Goal: Find specific page/section: Find specific page/section

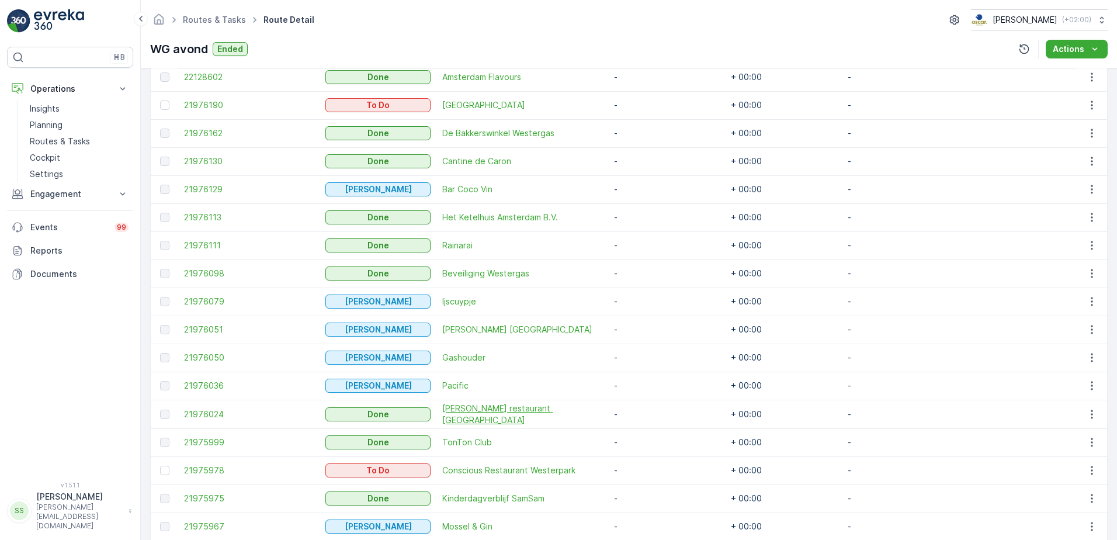
scroll to position [437, 0]
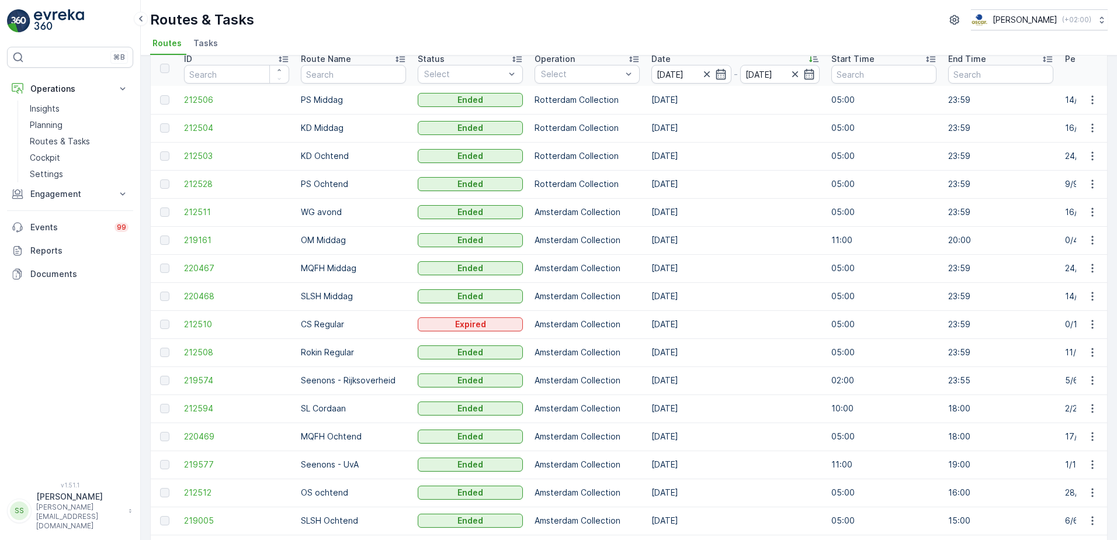
scroll to position [49, 0]
click at [192, 324] on span "212510" at bounding box center [236, 326] width 105 height 12
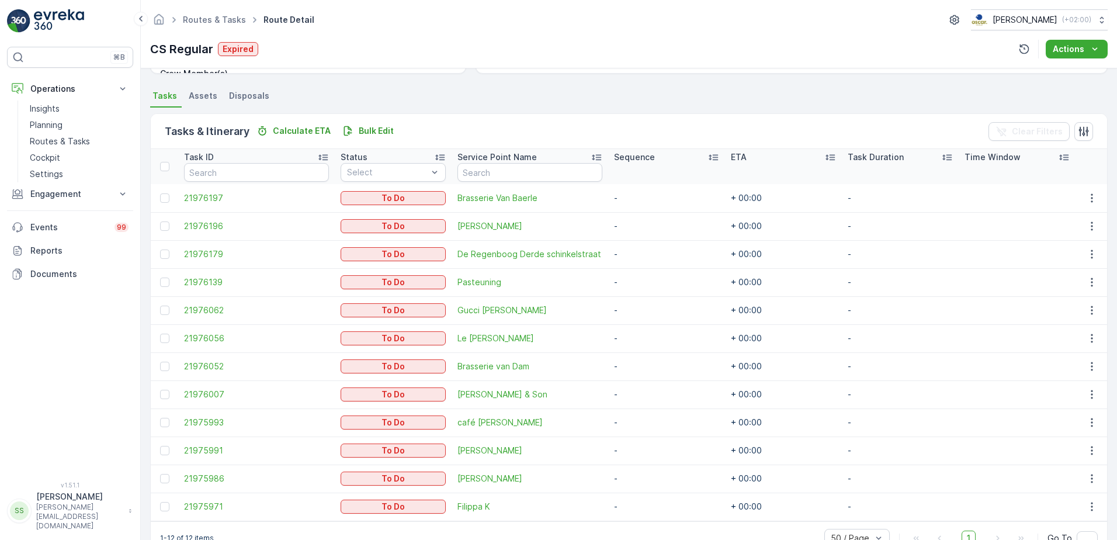
scroll to position [268, 0]
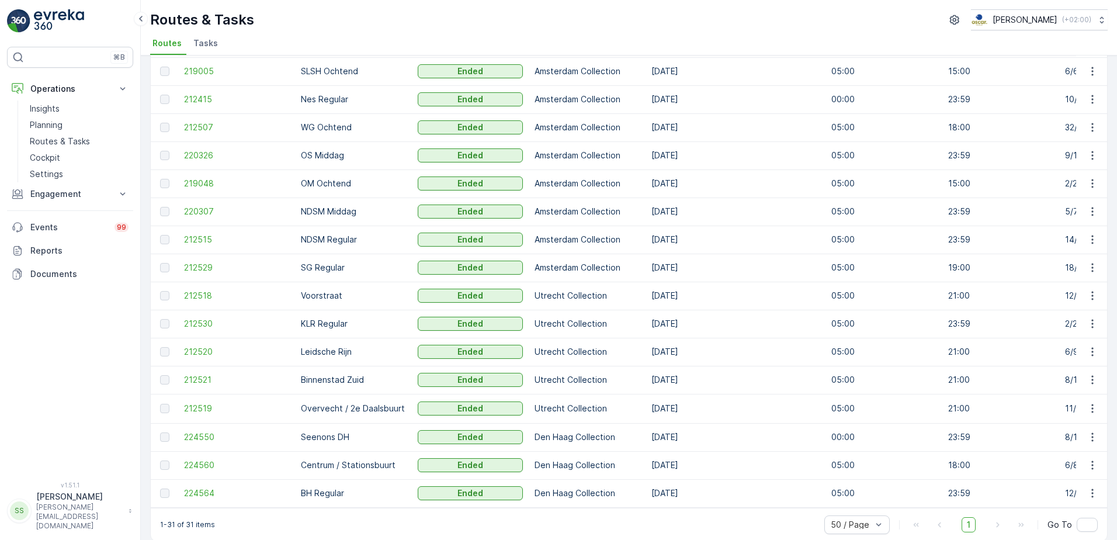
scroll to position [516, 0]
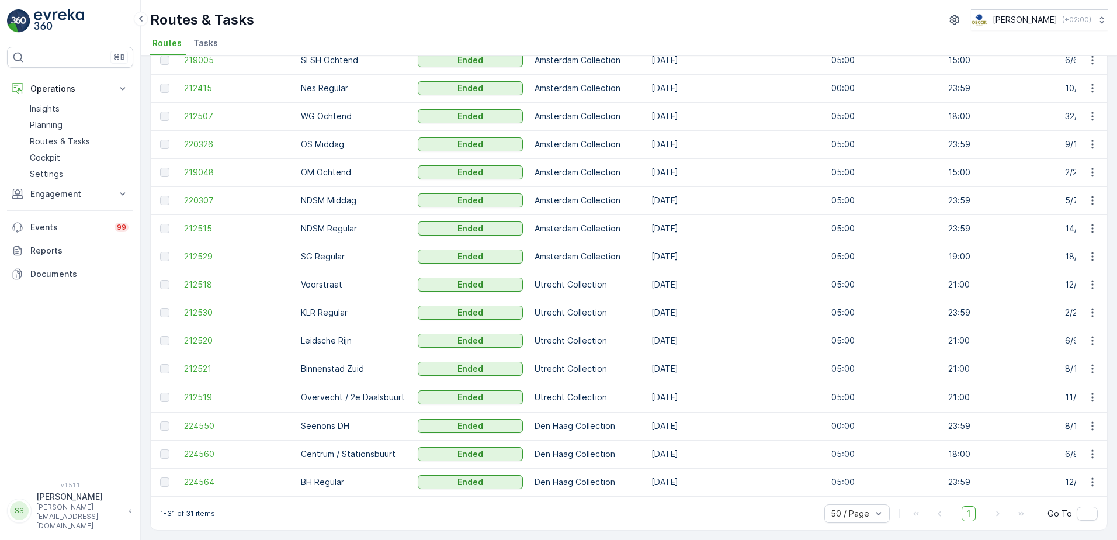
drag, startPoint x: 197, startPoint y: 251, endPoint x: 140, endPoint y: 259, distance: 57.3
click at [197, 251] on span "212529" at bounding box center [236, 257] width 105 height 12
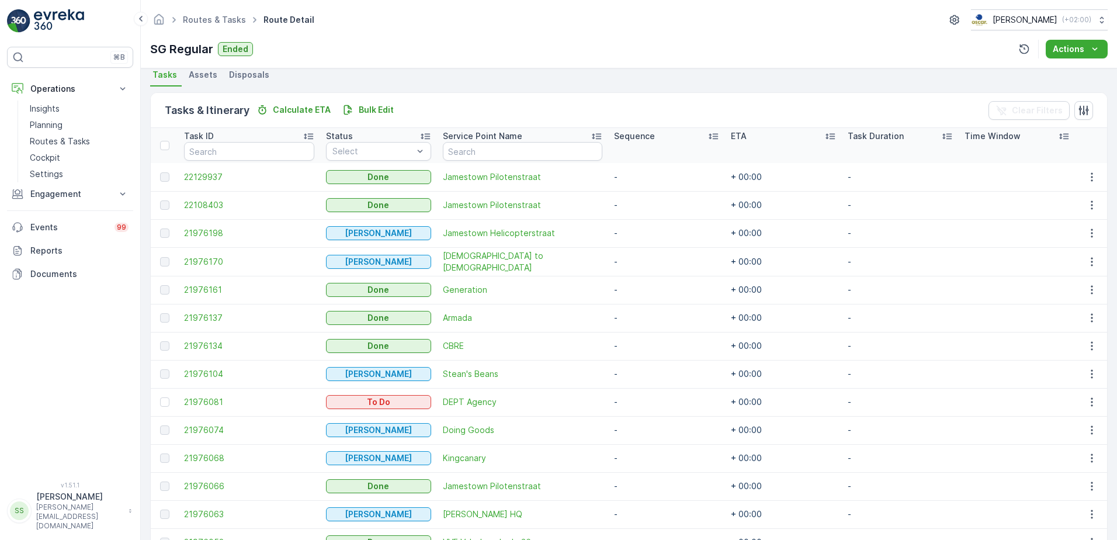
scroll to position [231, 0]
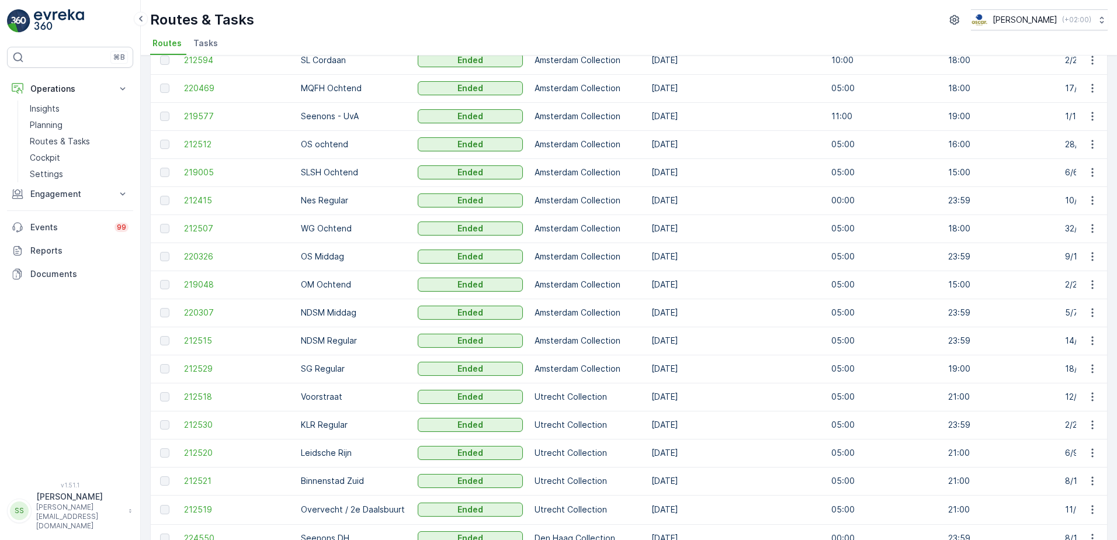
scroll to position [409, 0]
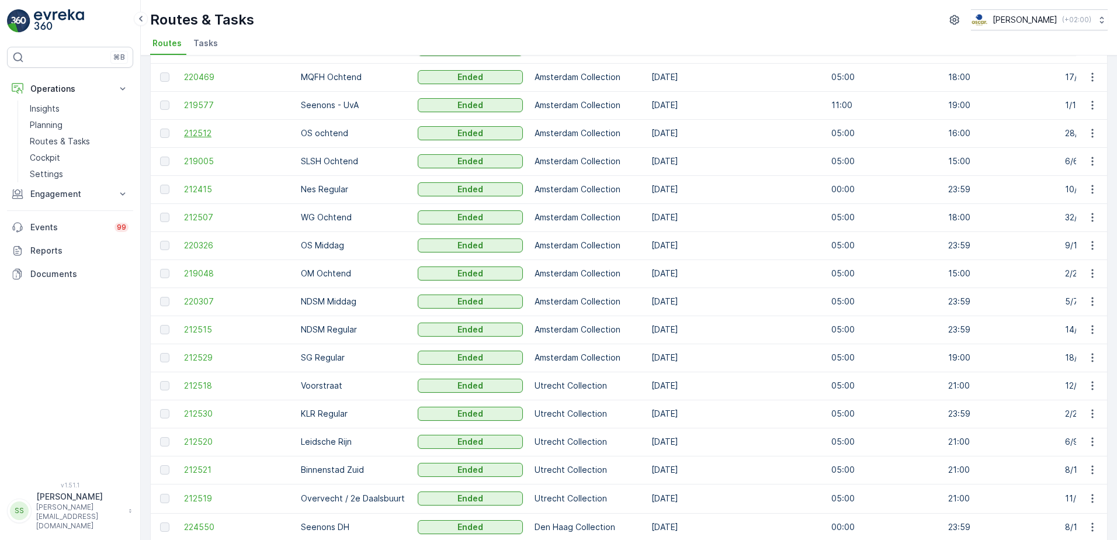
click at [196, 129] on span "212512" at bounding box center [236, 133] width 105 height 12
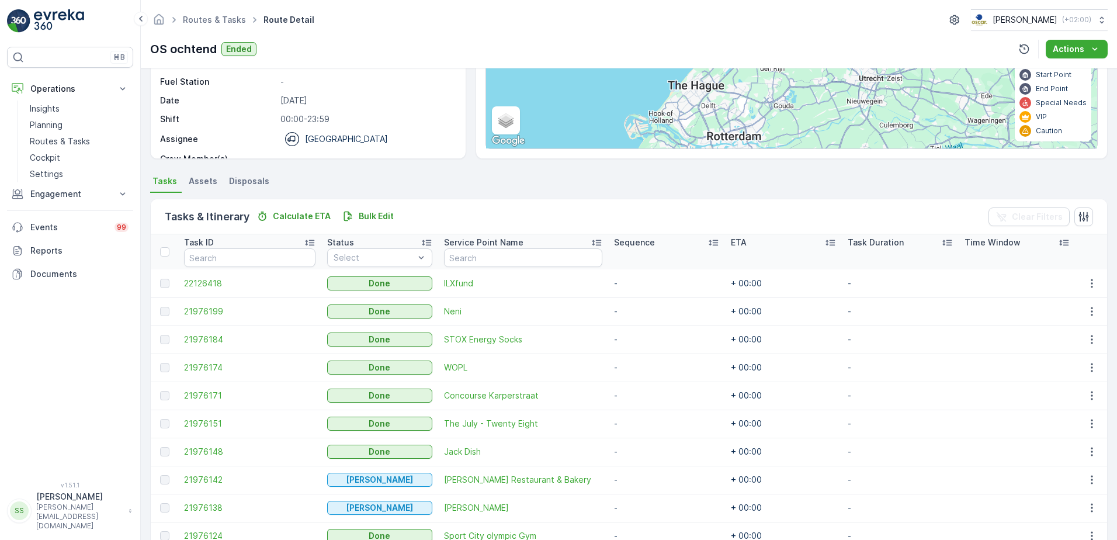
scroll to position [67, 0]
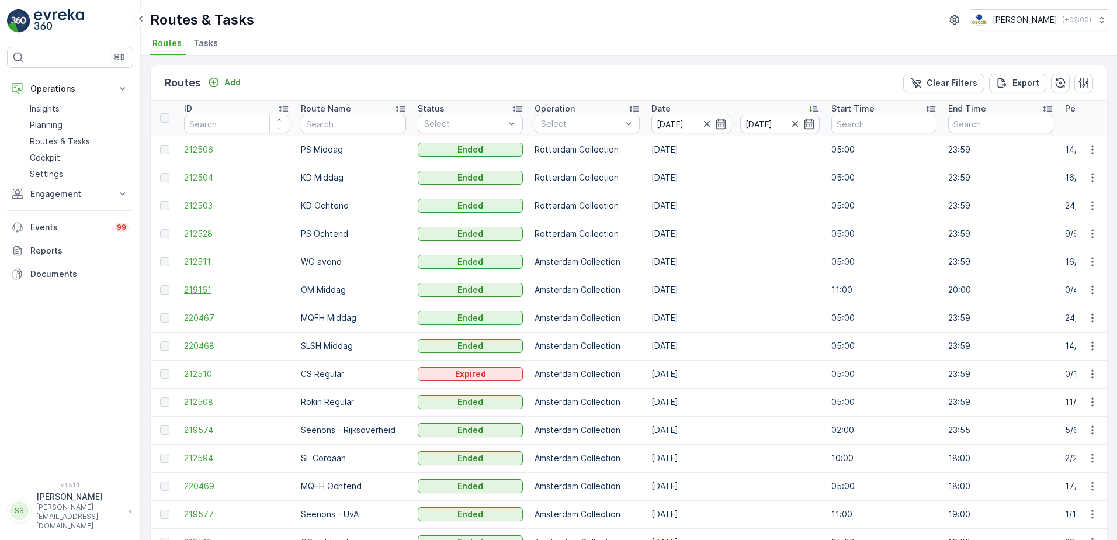
click at [207, 289] on span "219161" at bounding box center [236, 290] width 105 height 12
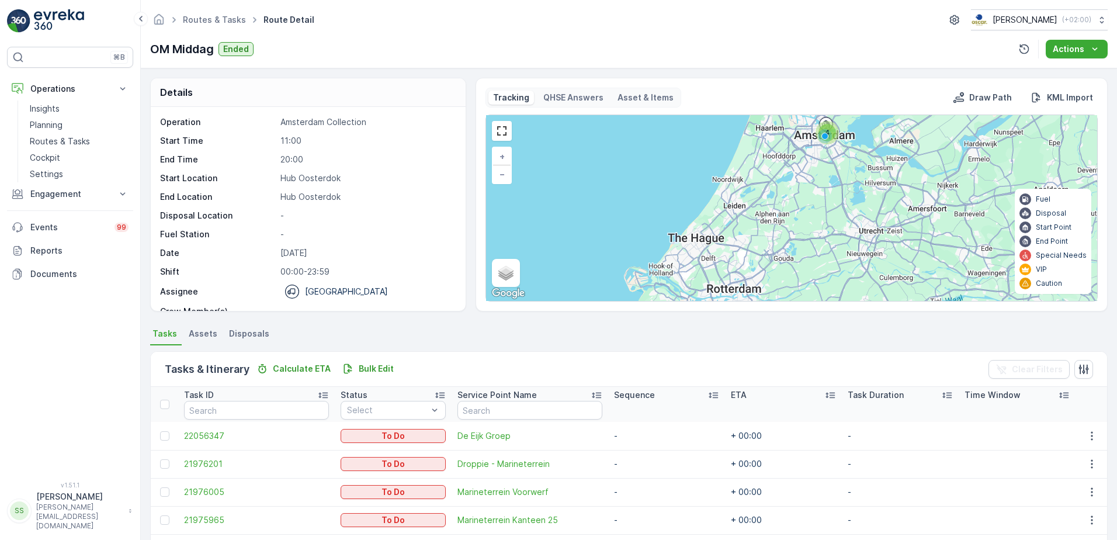
scroll to position [63, 0]
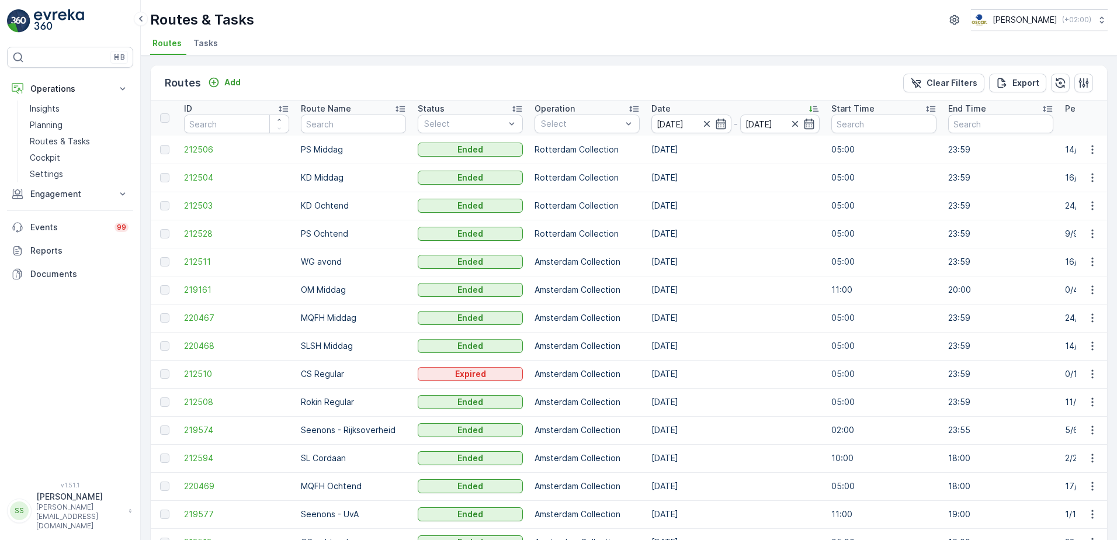
scroll to position [117, 0]
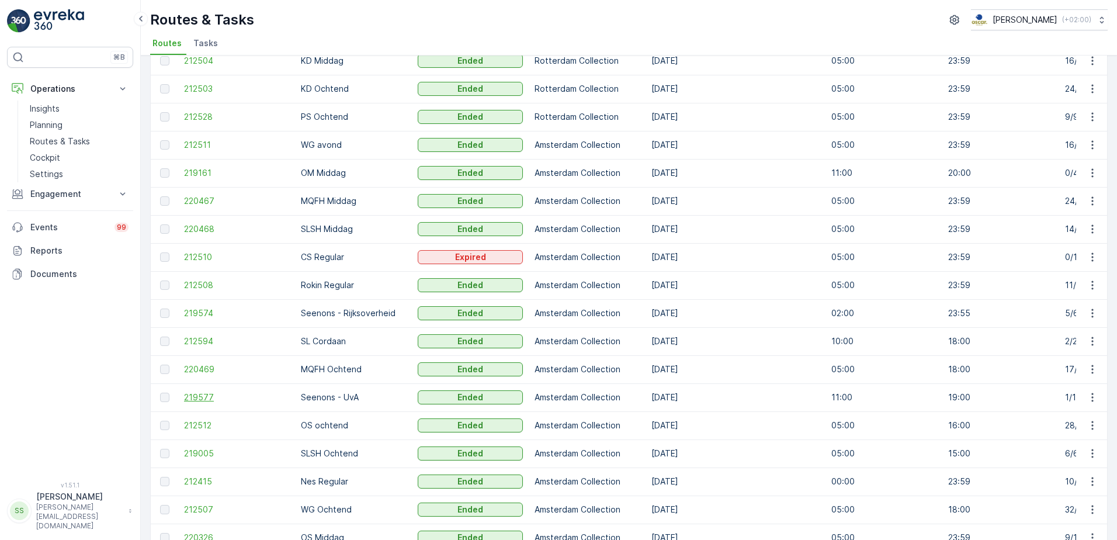
click at [199, 392] on span "219577" at bounding box center [236, 398] width 105 height 12
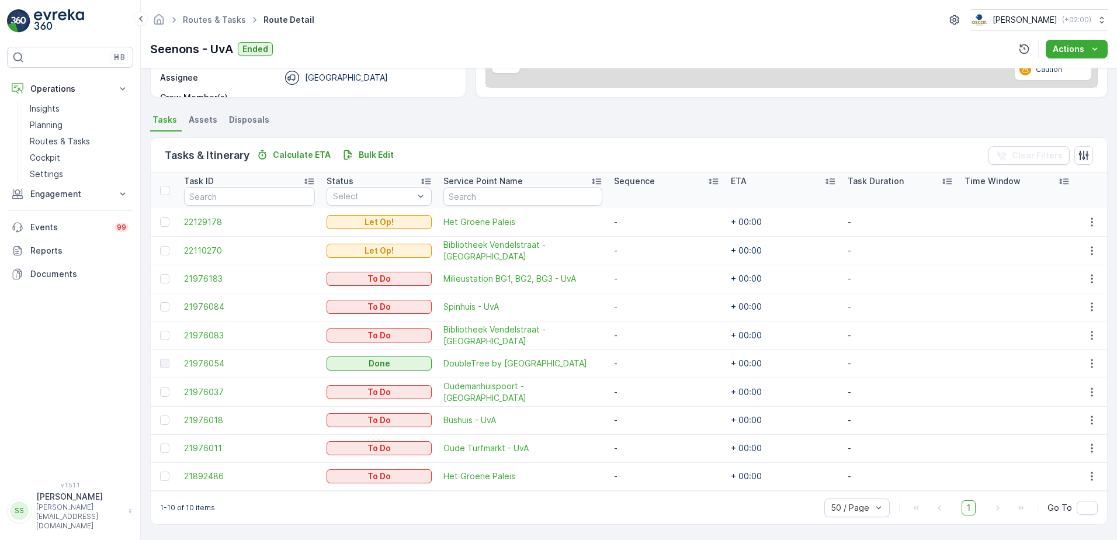
scroll to position [213, 0]
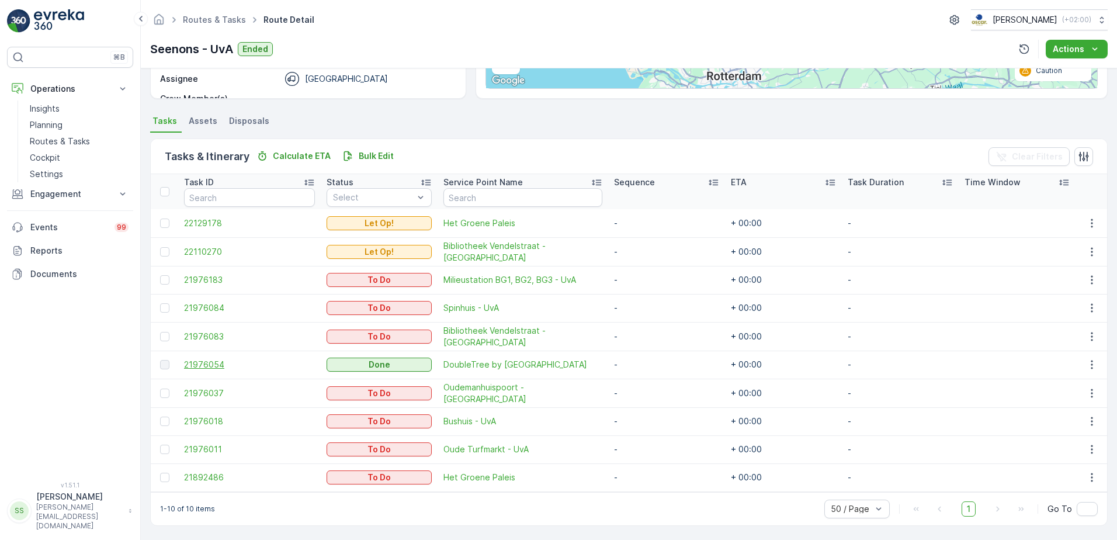
click at [200, 361] on span "21976054" at bounding box center [249, 365] width 131 height 12
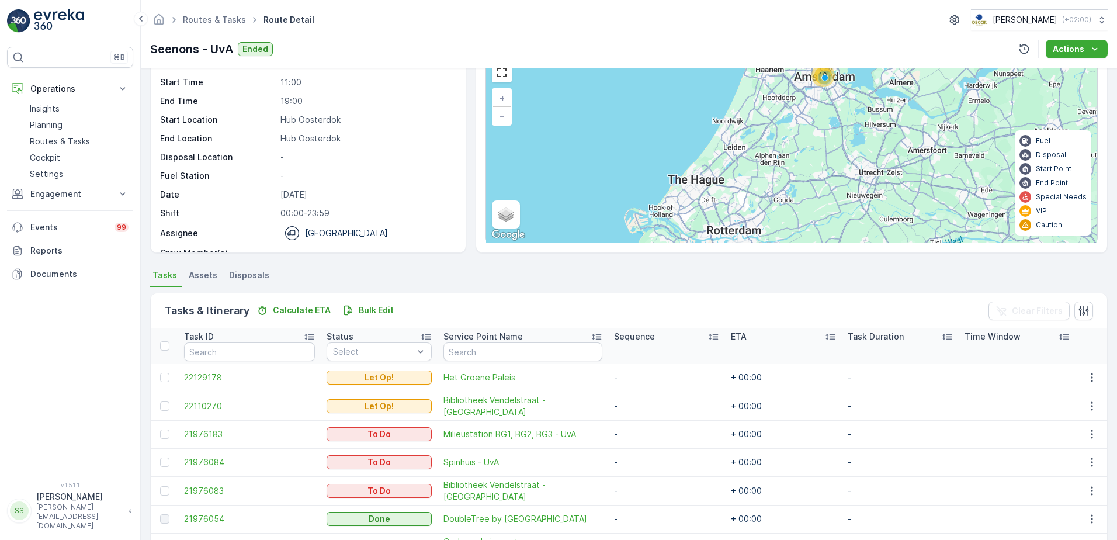
scroll to position [213, 0]
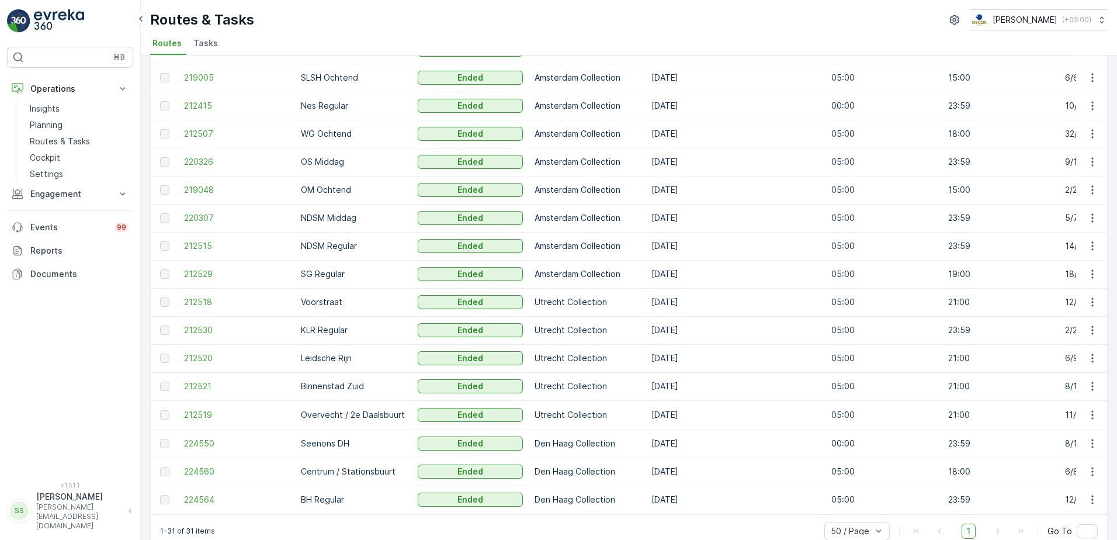
scroll to position [516, 0]
